Goal: Check status: Check status

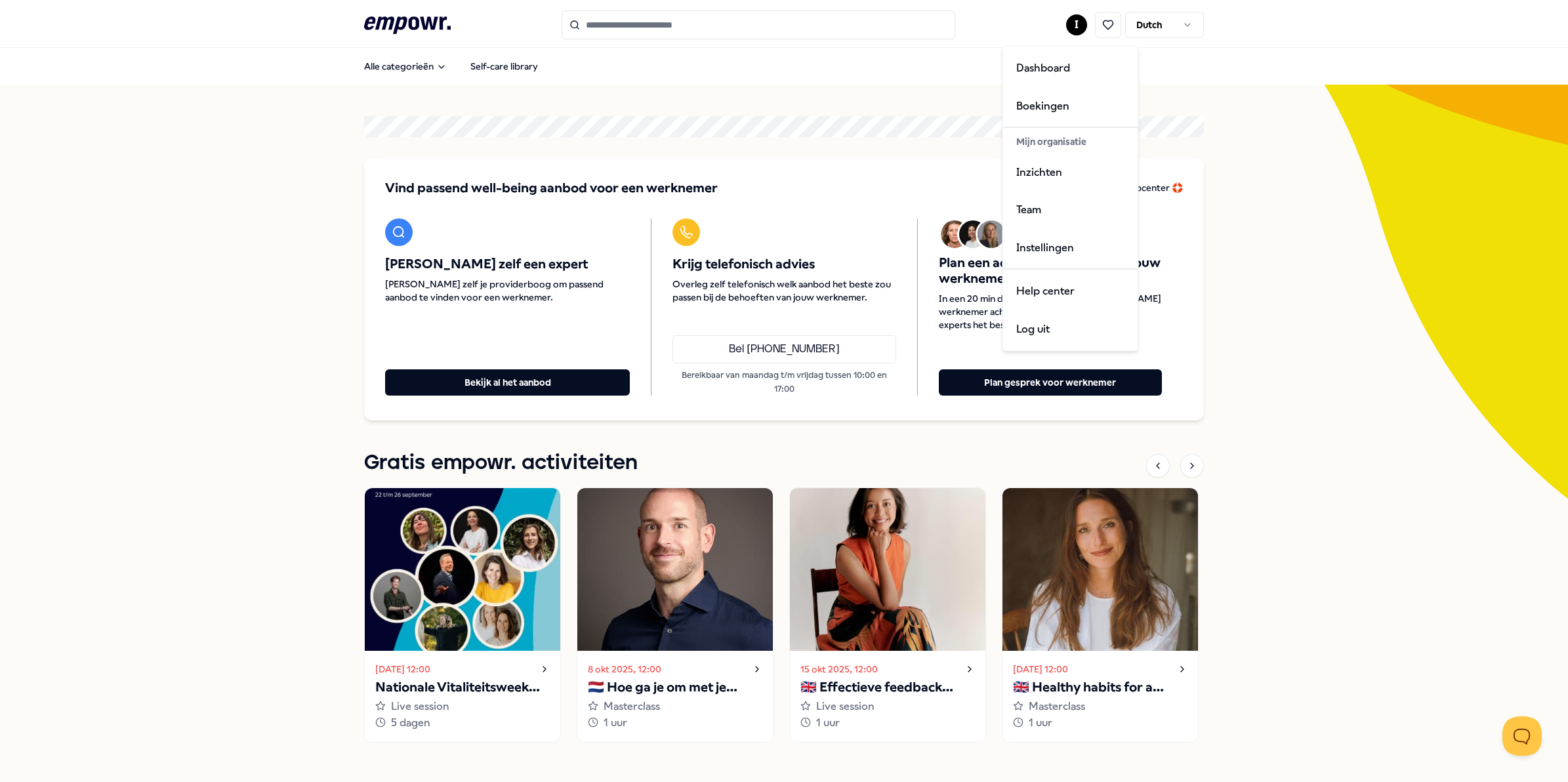
click at [1067, 24] on html ".empowr-logo_svg__cls-1{fill:#03032f} I Dutch Alle categorieën Self-care librar…" at bounding box center [784, 391] width 1568 height 782
click at [1039, 102] on div "Boekingen" at bounding box center [1071, 105] width 130 height 38
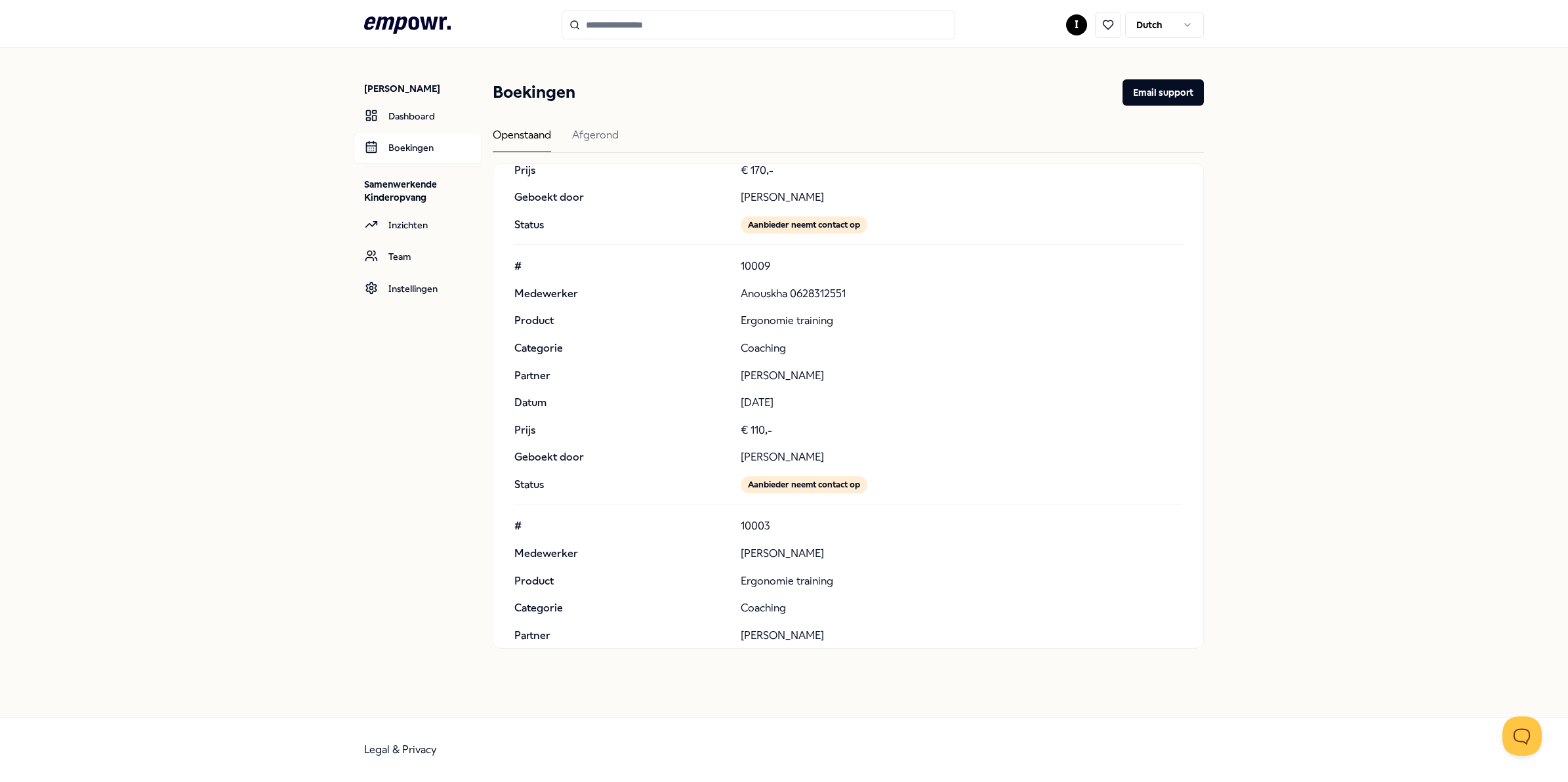
scroll to position [5306, 0]
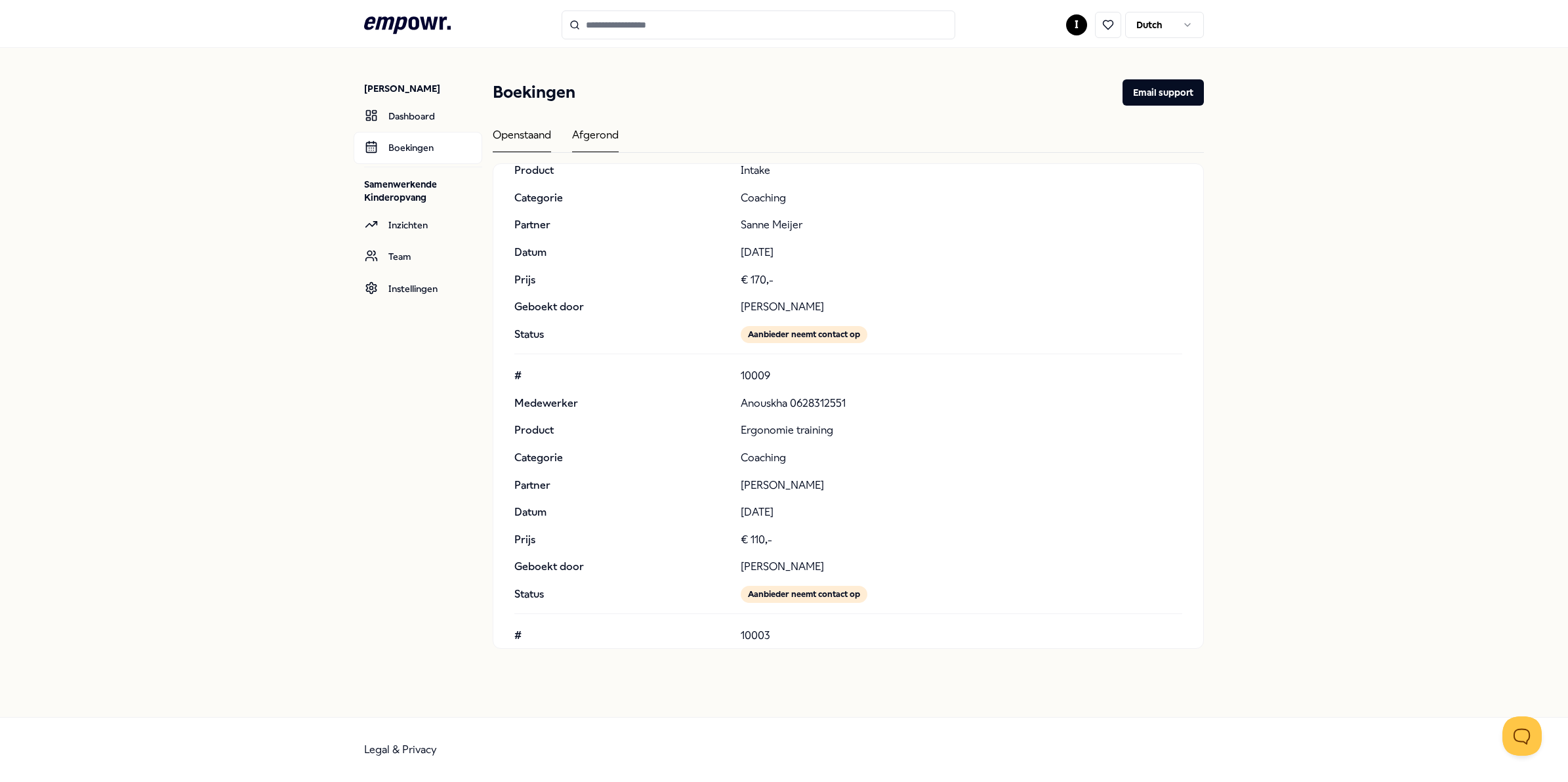
click at [587, 136] on div "Afgerond" at bounding box center [595, 139] width 47 height 26
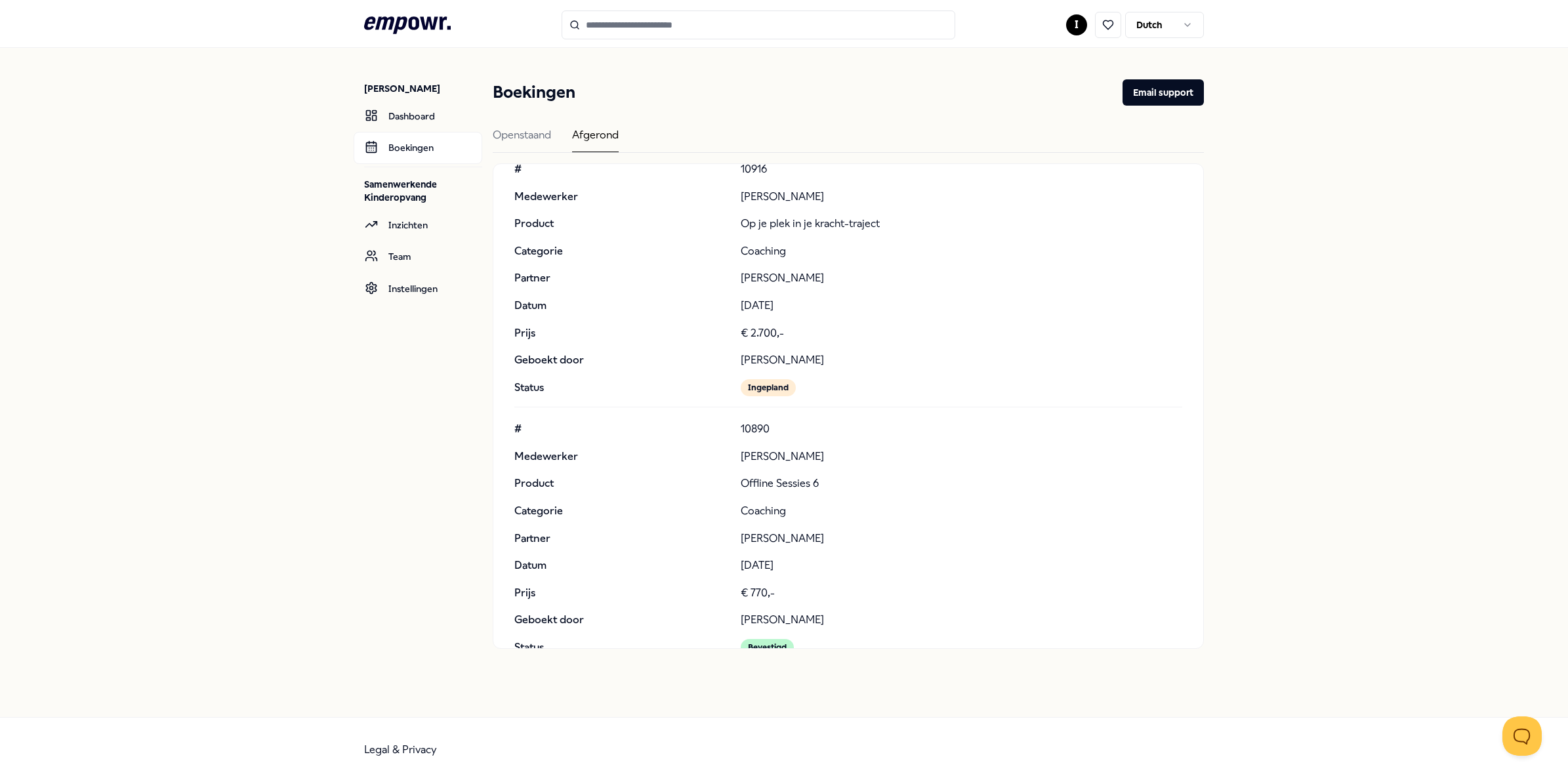
click at [605, 24] on input "Search for products, categories or subcategories" at bounding box center [758, 24] width 394 height 29
click at [273, 424] on div "[PERSON_NAME] Dashboard Boekingen Samenwerkende Kinderopvang Inzichten Team Ins…" at bounding box center [784, 383] width 1568 height 669
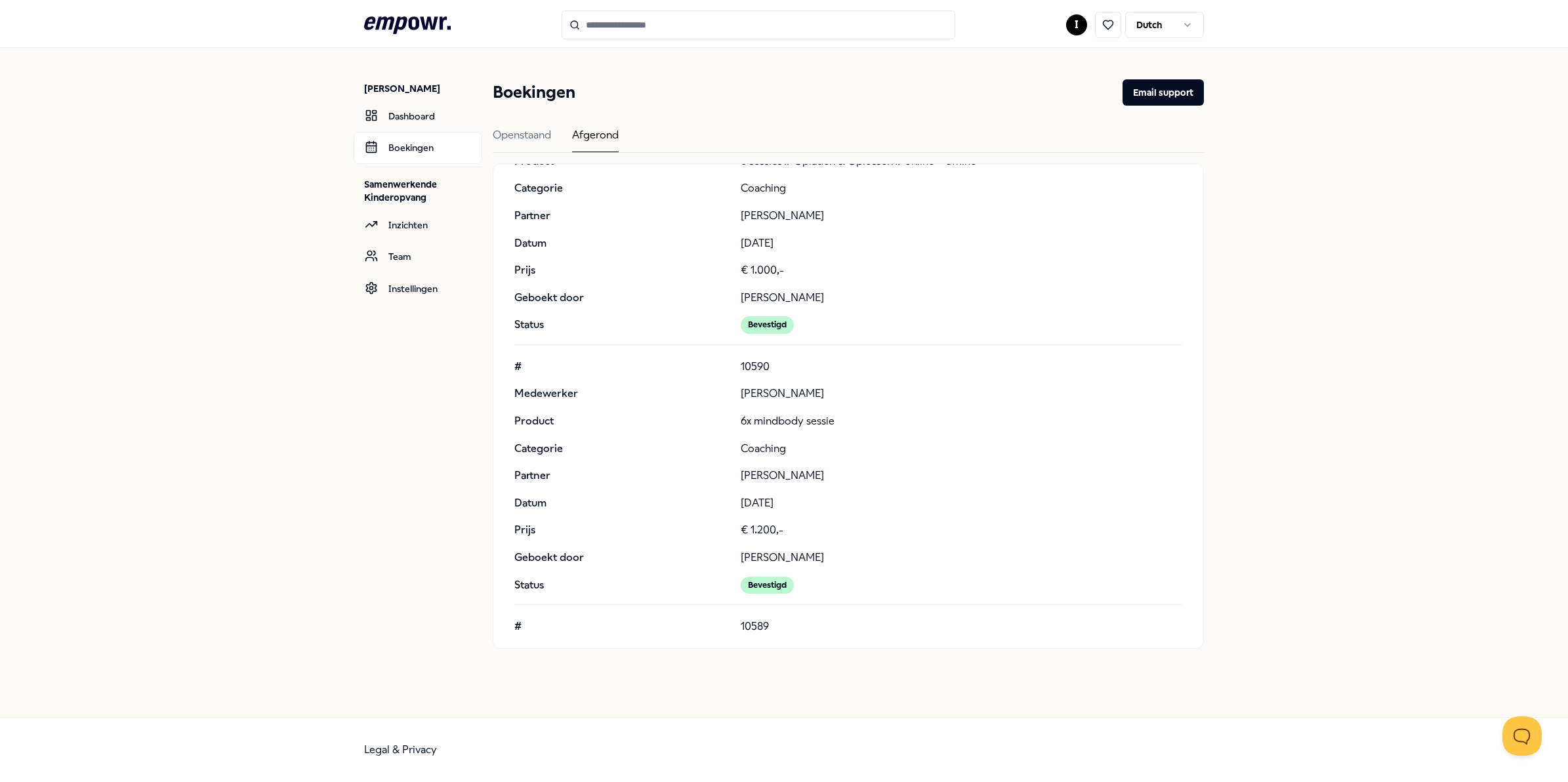
click at [1229, 126] on div "[PERSON_NAME] Dashboard Boekingen Samenwerkende Kinderopvang Inzichten Team Ins…" at bounding box center [784, 383] width 1568 height 669
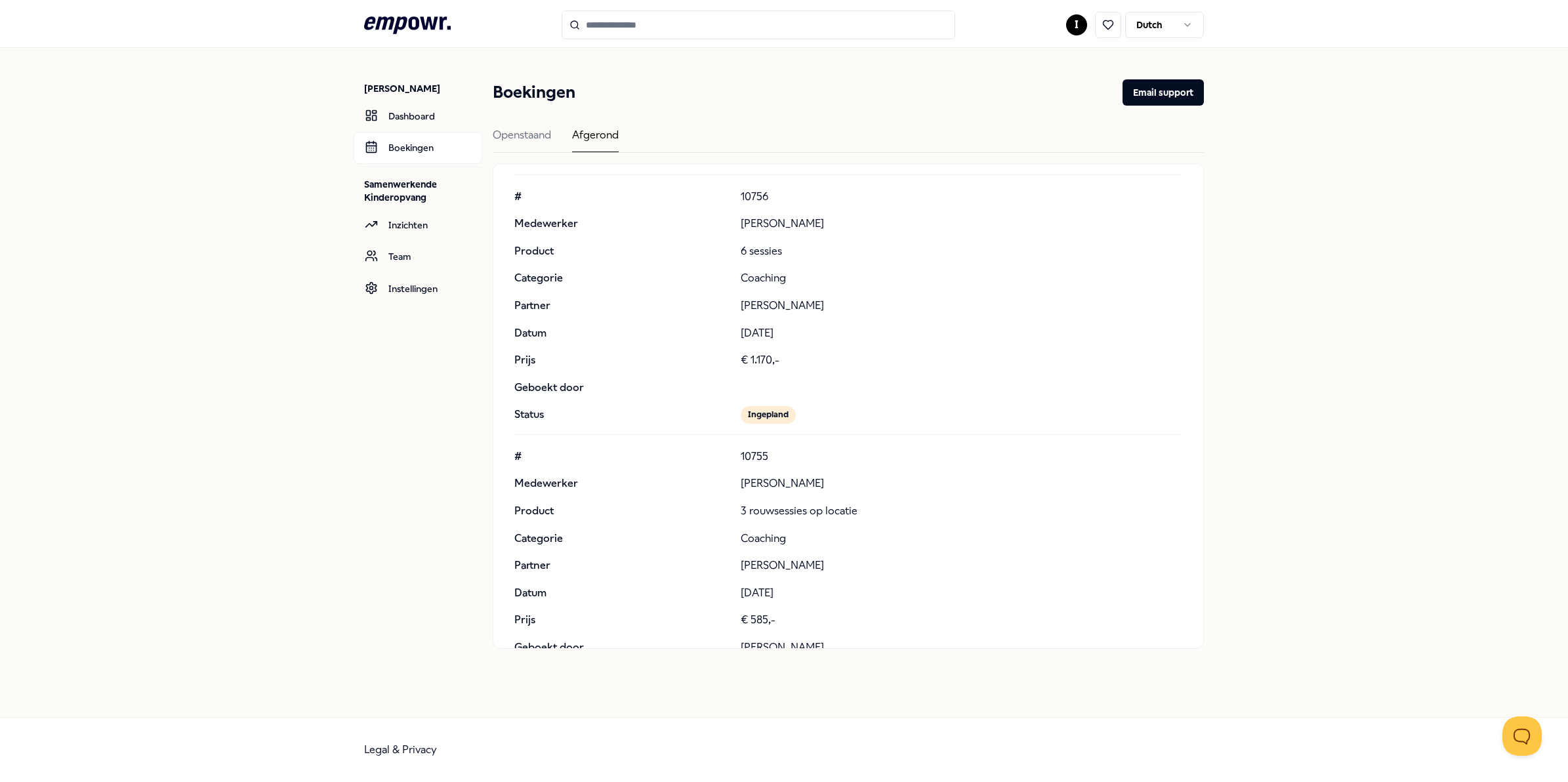
scroll to position [3433, 0]
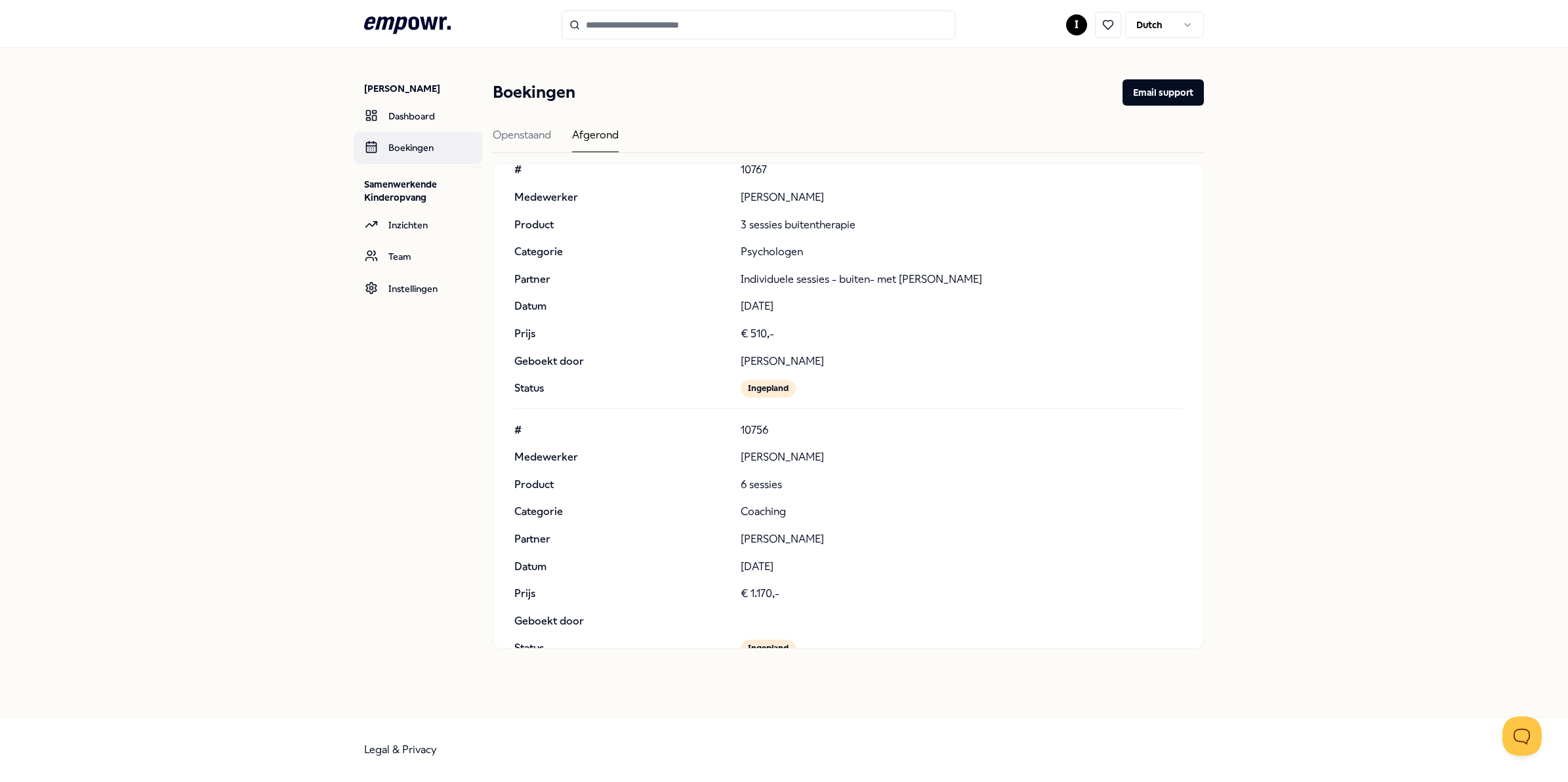
click at [402, 144] on link "Boekingen" at bounding box center [417, 147] width 129 height 31
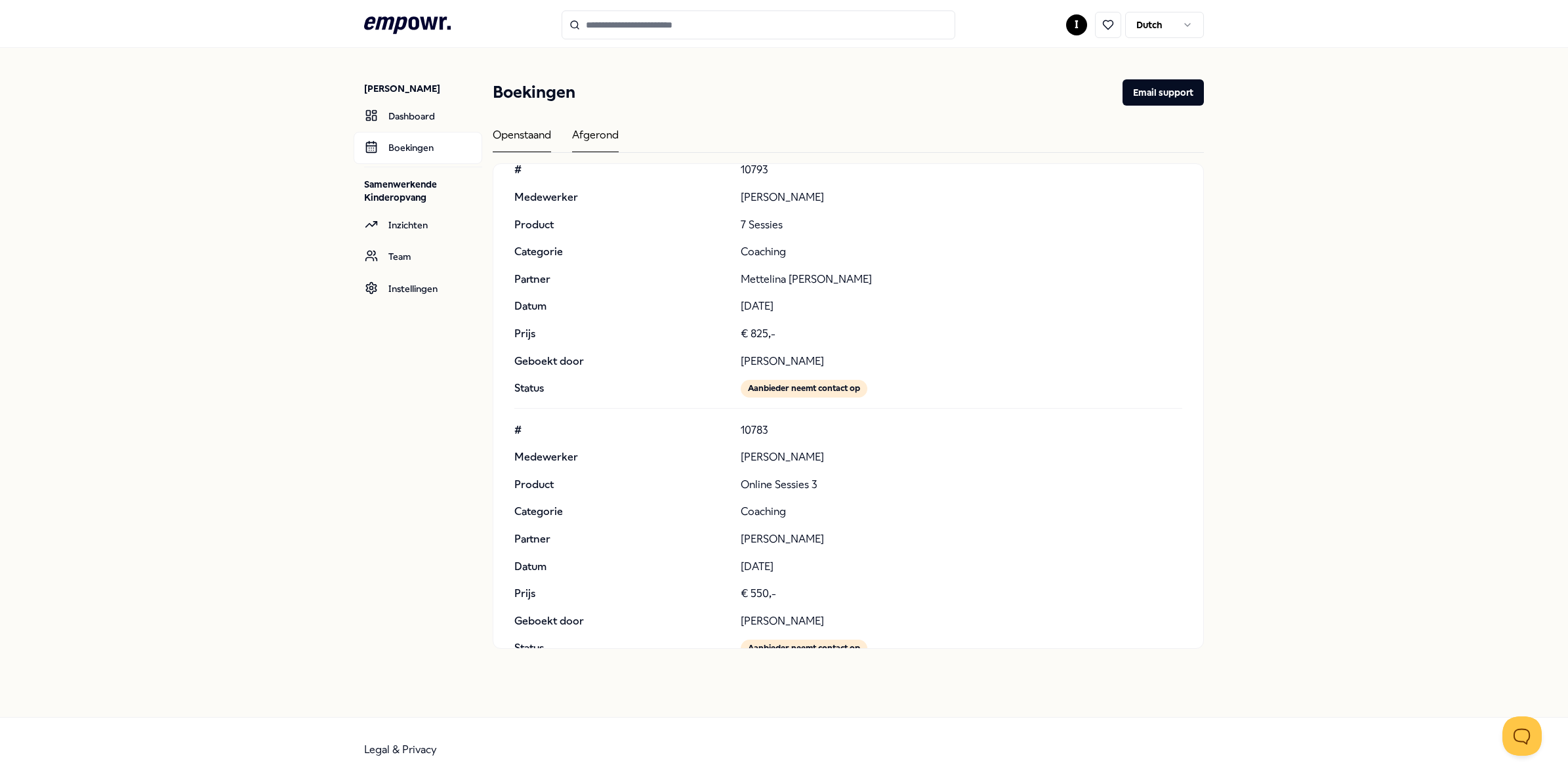
click at [600, 138] on div "Afgerond" at bounding box center [595, 139] width 47 height 26
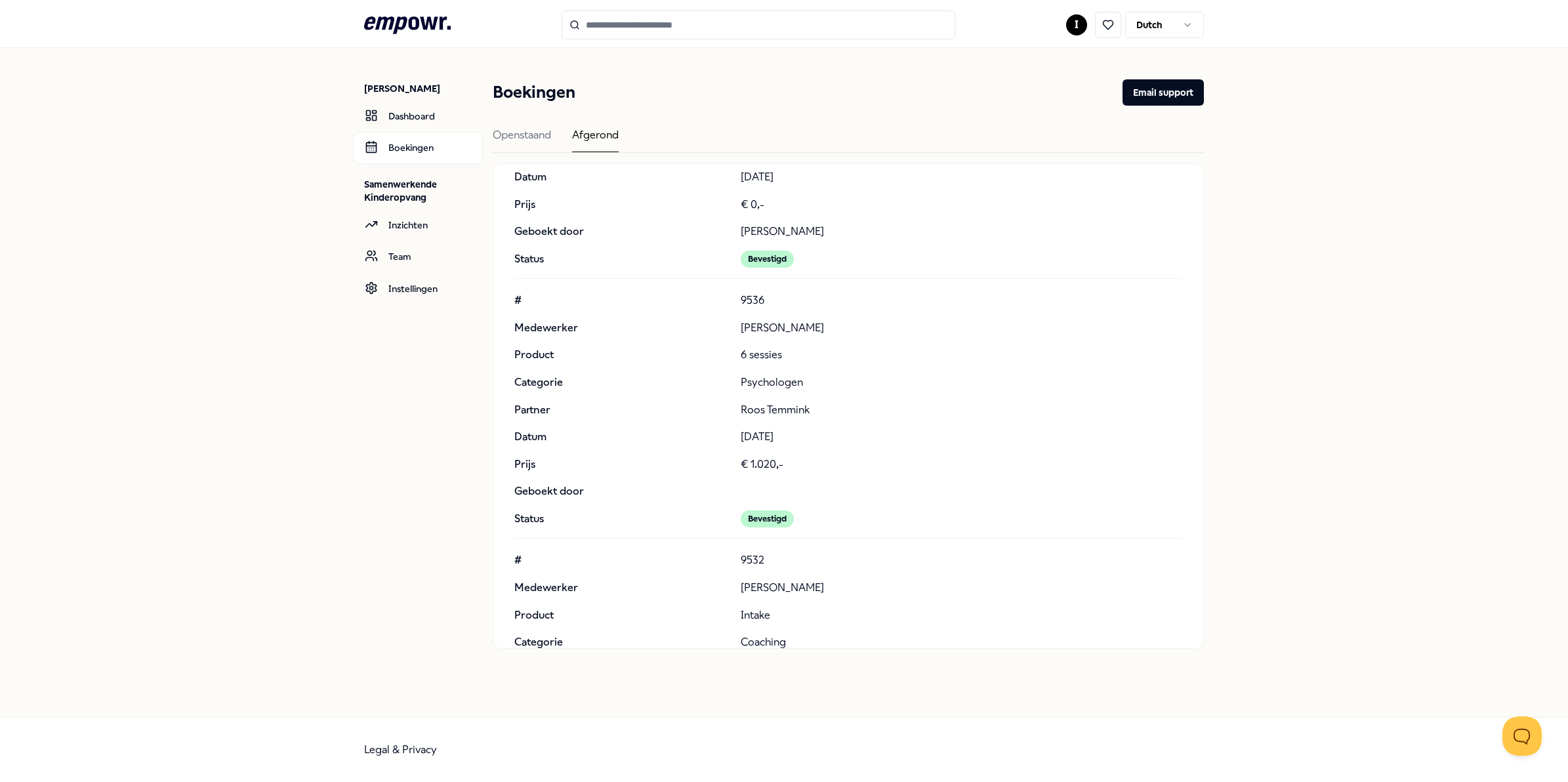
scroll to position [50873, 0]
